Goal: Information Seeking & Learning: Learn about a topic

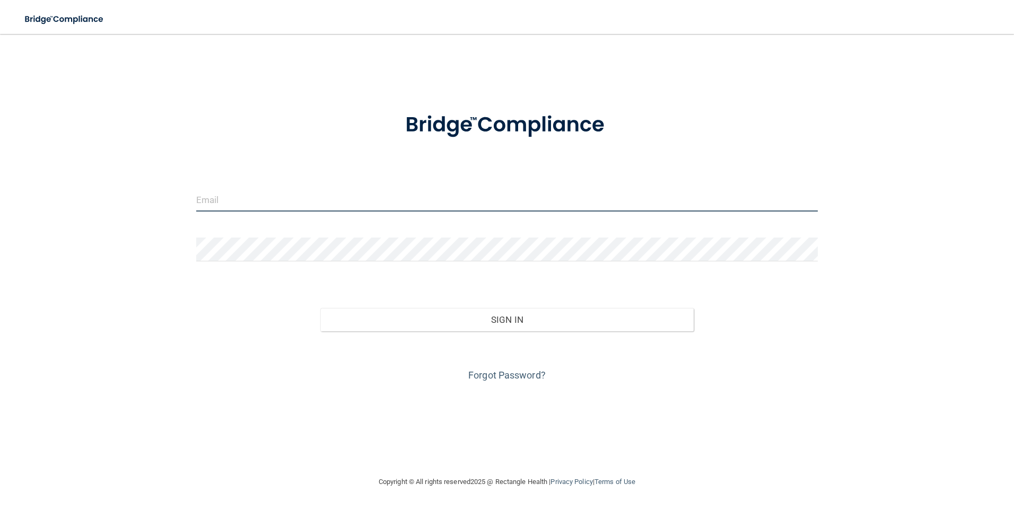
click at [322, 201] on input "email" at bounding box center [507, 200] width 622 height 24
type input "[PERSON_NAME][EMAIL_ADDRESS][DOMAIN_NAME]"
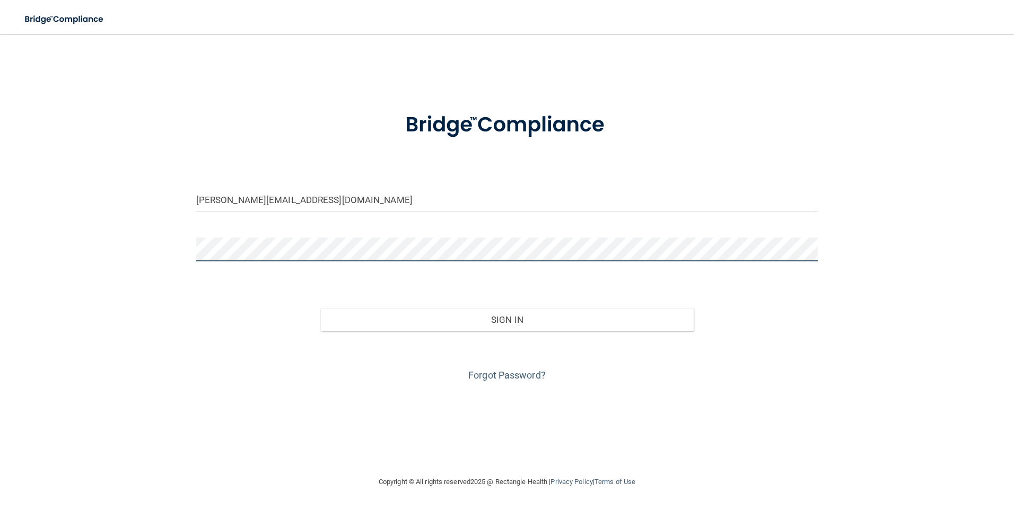
click at [320, 308] on button "Sign In" at bounding box center [506, 319] width 373 height 23
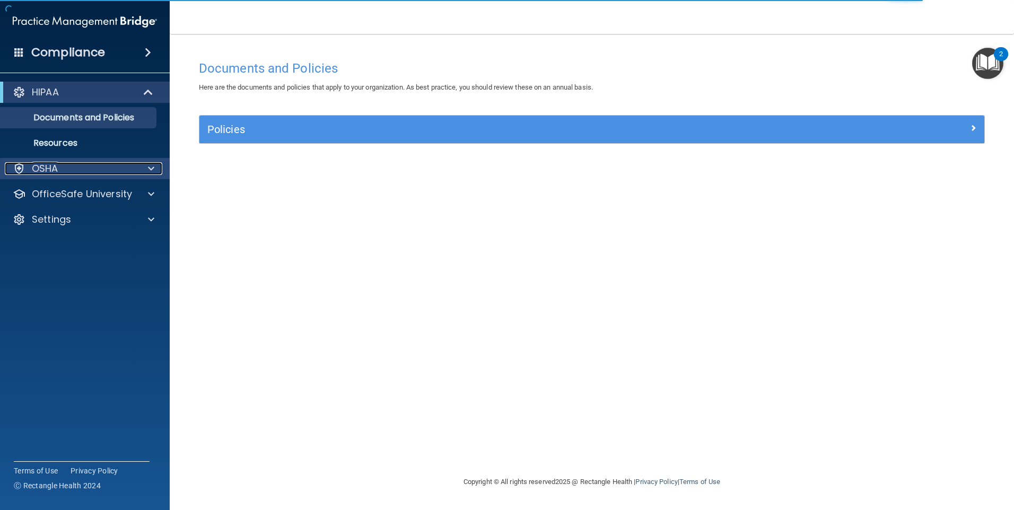
click at [96, 171] on div "OSHA" at bounding box center [71, 168] width 132 height 13
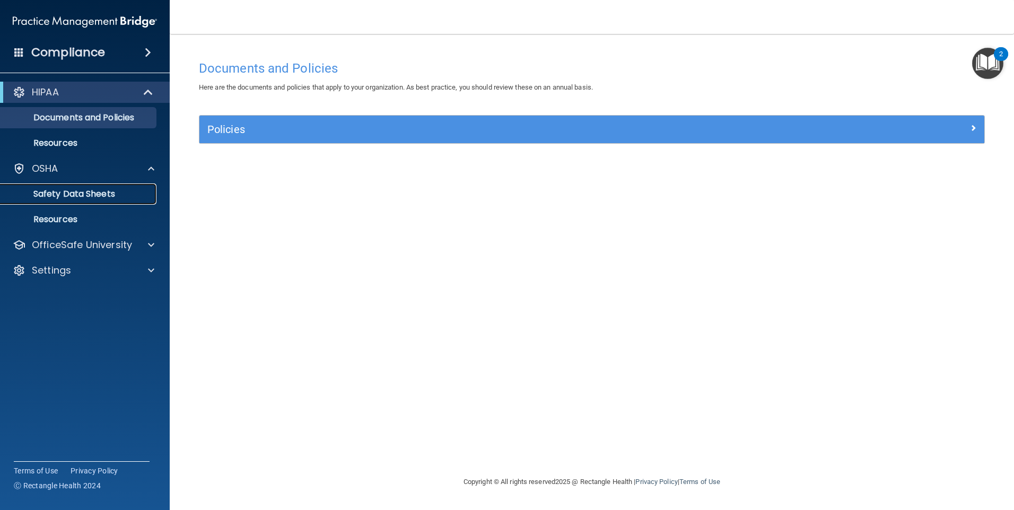
click at [87, 196] on p "Safety Data Sheets" at bounding box center [79, 194] width 145 height 11
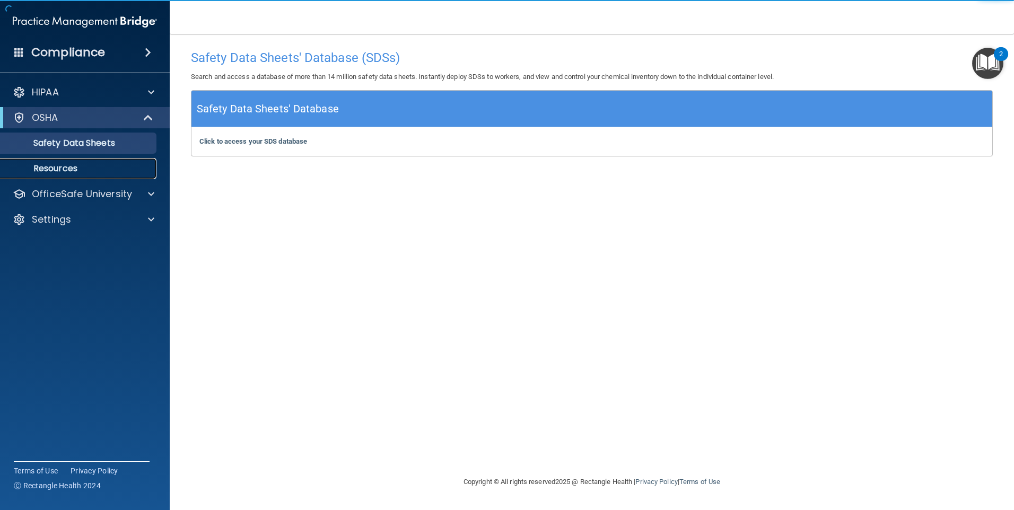
click at [90, 164] on p "Resources" at bounding box center [79, 168] width 145 height 11
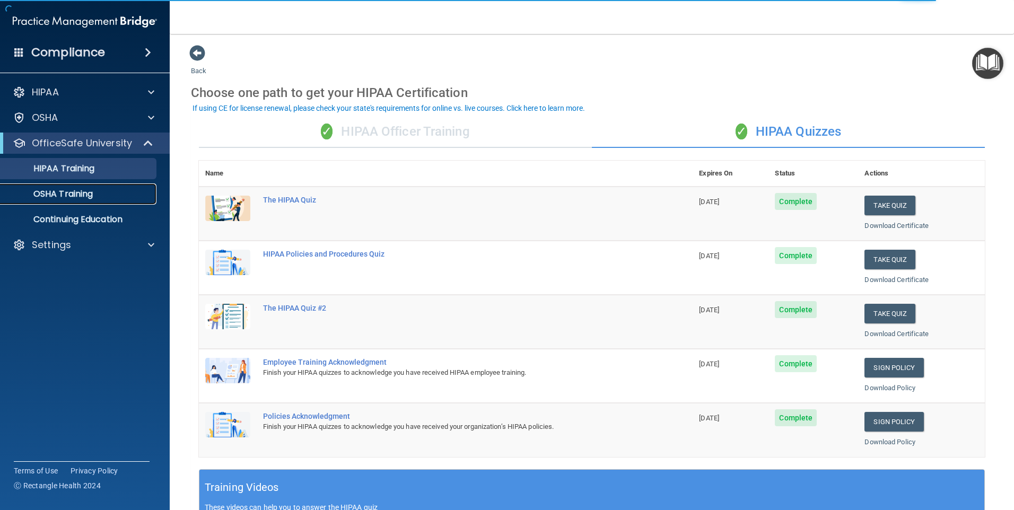
click at [99, 191] on div "OSHA Training" at bounding box center [79, 194] width 145 height 11
